Goal: Task Accomplishment & Management: Manage account settings

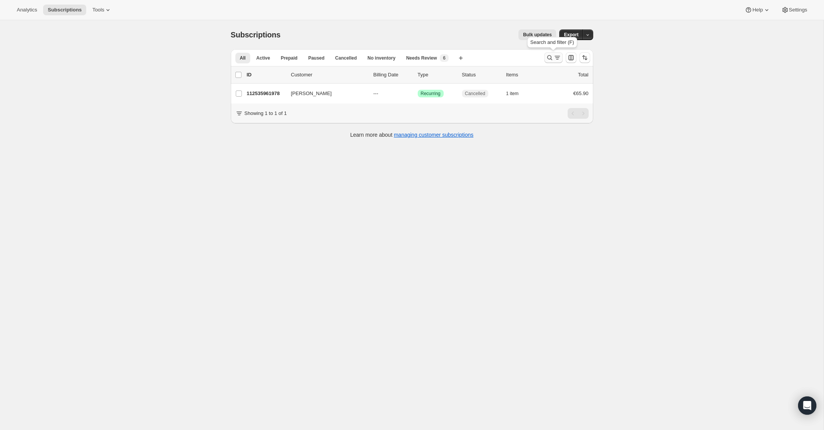
click at [550, 57] on icon "Search and filter results" at bounding box center [550, 58] width 8 height 8
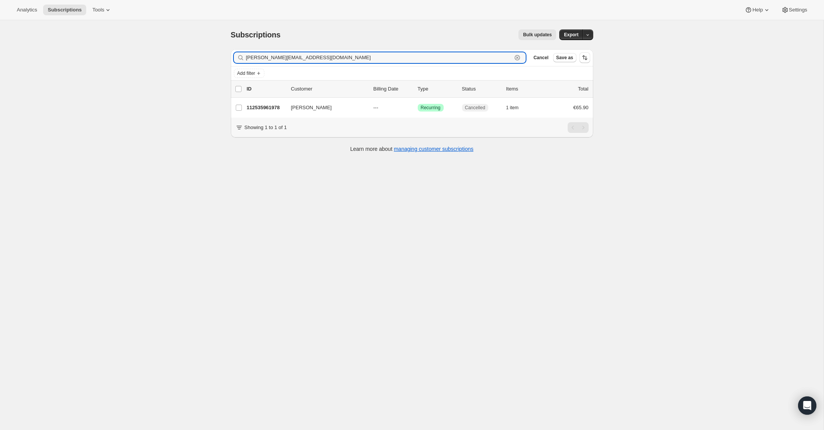
click at [518, 56] on icon "button" at bounding box center [518, 58] width 8 height 8
paste input "[EMAIL_ADDRESS][DOMAIN_NAME]"
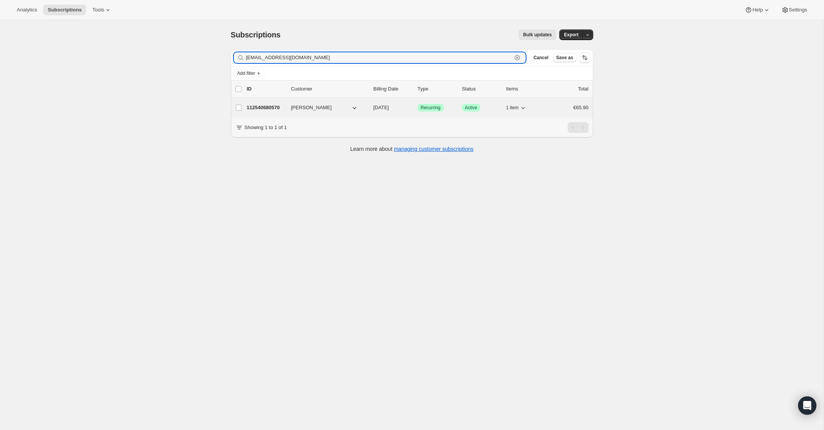
type input "[EMAIL_ADDRESS][DOMAIN_NAME]"
click at [271, 107] on p "112540680570" at bounding box center [266, 108] width 38 height 8
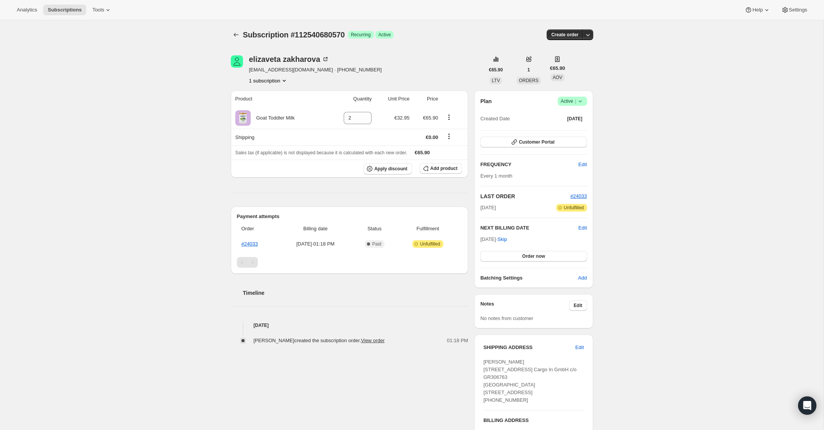
click at [582, 101] on icon at bounding box center [581, 101] width 8 height 8
click at [578, 128] on span "Cancel subscription" at bounding box center [570, 129] width 43 height 6
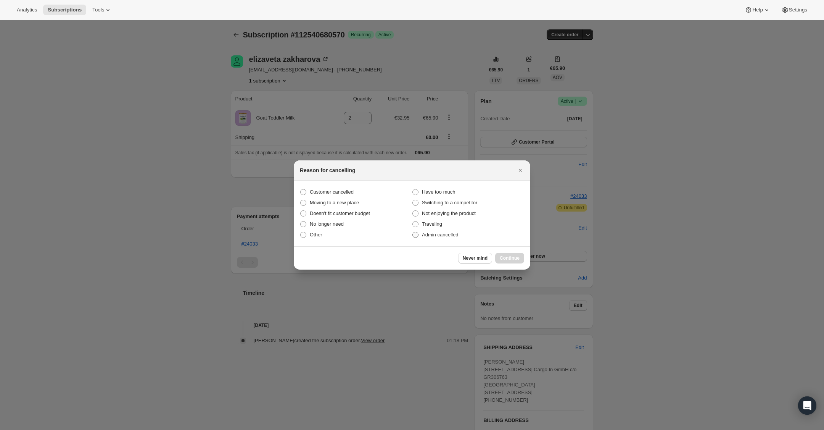
click at [417, 235] on span ":rod:" at bounding box center [415, 235] width 6 height 6
click at [413, 232] on input "Admin cancelled" at bounding box center [412, 232] width 0 height 0
radio input "true"
click at [512, 258] on span "Continue" at bounding box center [510, 258] width 20 height 6
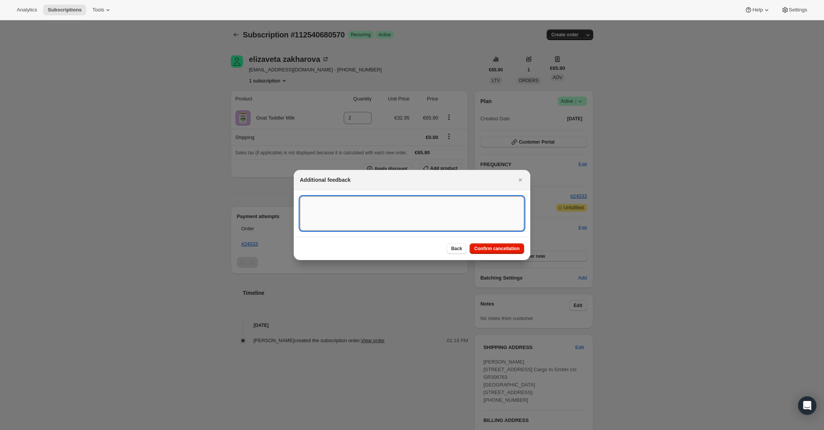
click at [438, 220] on textarea ":rod:" at bounding box center [412, 213] width 224 height 34
type textarea "Overseas Order ([GEOGRAPHIC_DATA]) to forward shipping address"
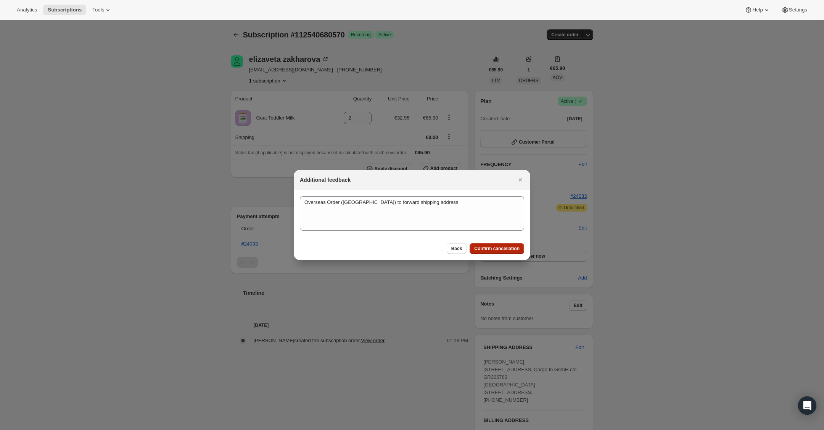
click at [492, 252] on button "Confirm cancellation" at bounding box center [497, 248] width 55 height 11
